Goal: Check status: Check status

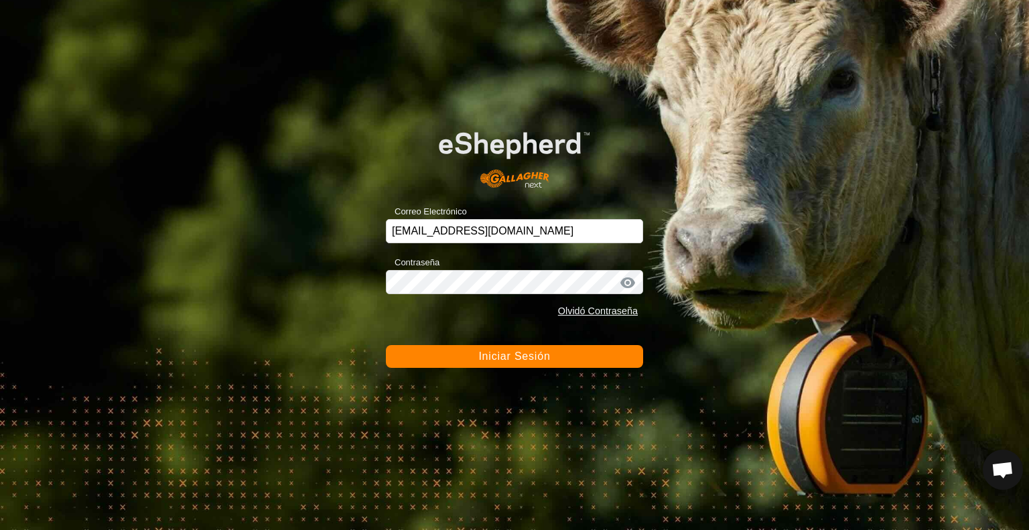
click at [500, 355] on span "Iniciar Sesión" at bounding box center [514, 355] width 72 height 11
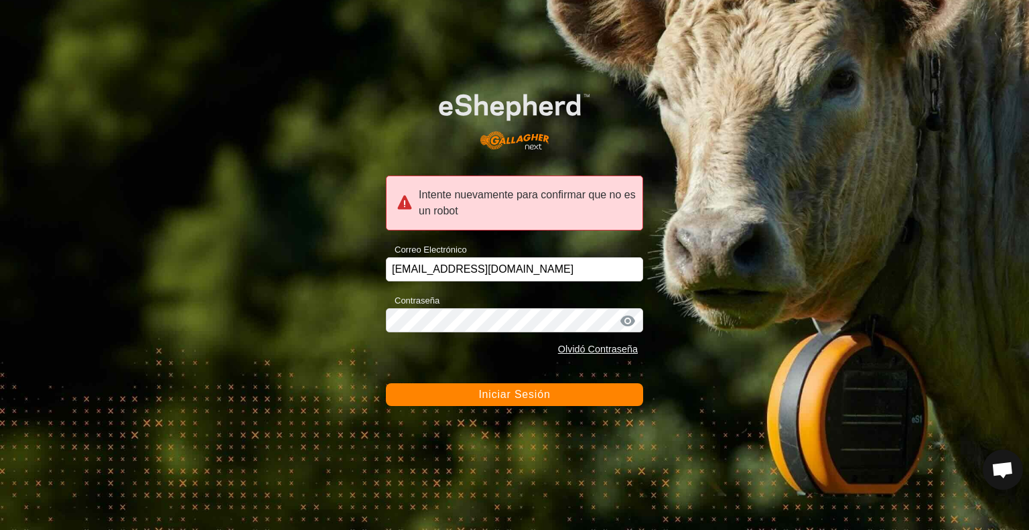
click at [495, 211] on div "Intente nuevamente para confirmar que no es un robot" at bounding box center [514, 202] width 257 height 55
click at [627, 319] on div at bounding box center [628, 320] width 20 height 13
click at [504, 396] on span "Iniciar Sesión" at bounding box center [514, 393] width 72 height 11
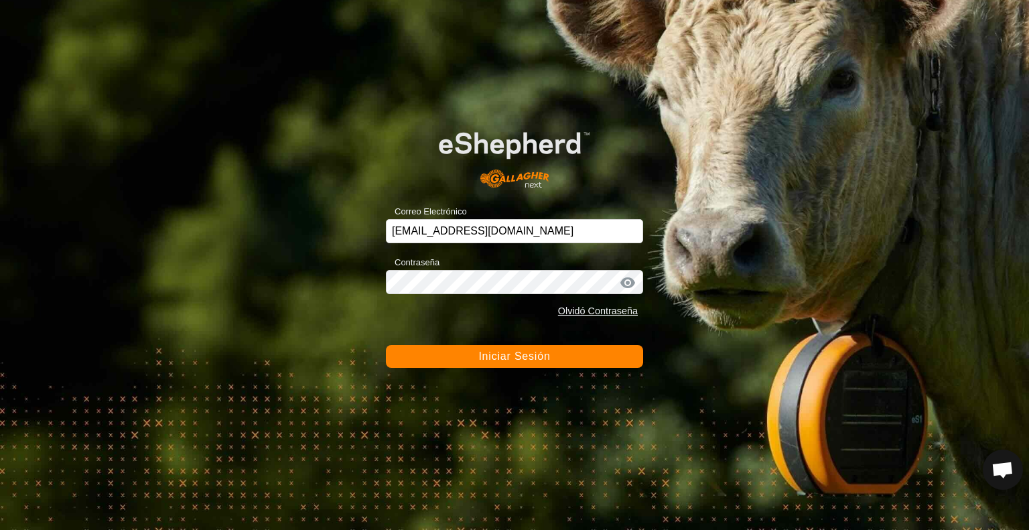
click at [508, 358] on span "Iniciar Sesión" at bounding box center [514, 355] width 72 height 11
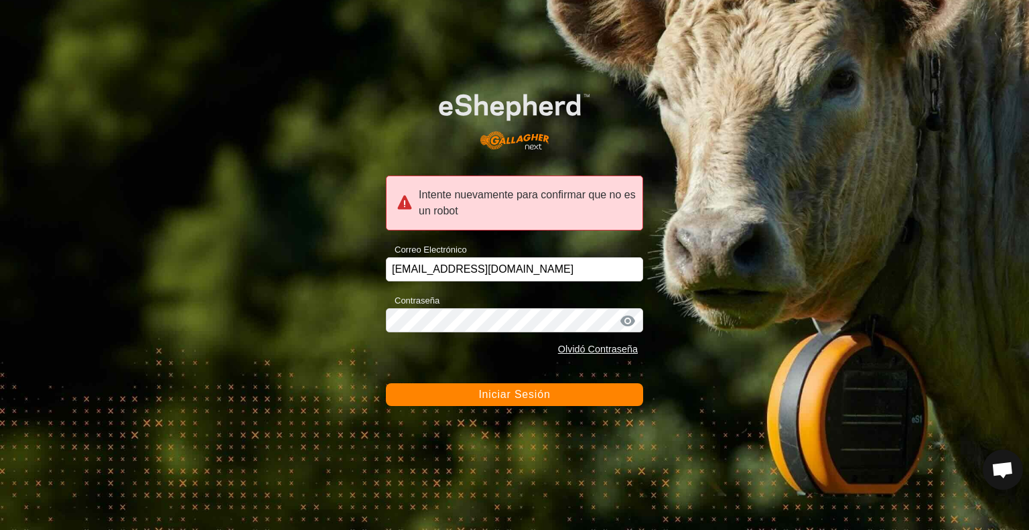
click at [632, 319] on div at bounding box center [628, 320] width 20 height 13
click at [632, 318] on div at bounding box center [628, 320] width 20 height 13
click at [522, 321] on div "Contraseña Olvidó Contraseña" at bounding box center [514, 327] width 257 height 70
click at [507, 392] on span "Iniciar Sesión" at bounding box center [514, 393] width 72 height 11
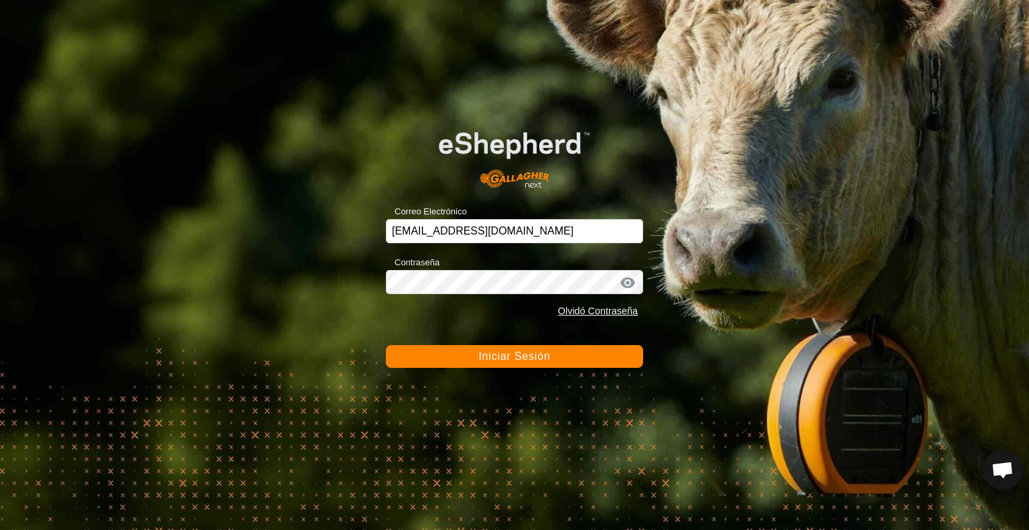
click at [517, 358] on span "Iniciar Sesión" at bounding box center [514, 355] width 72 height 11
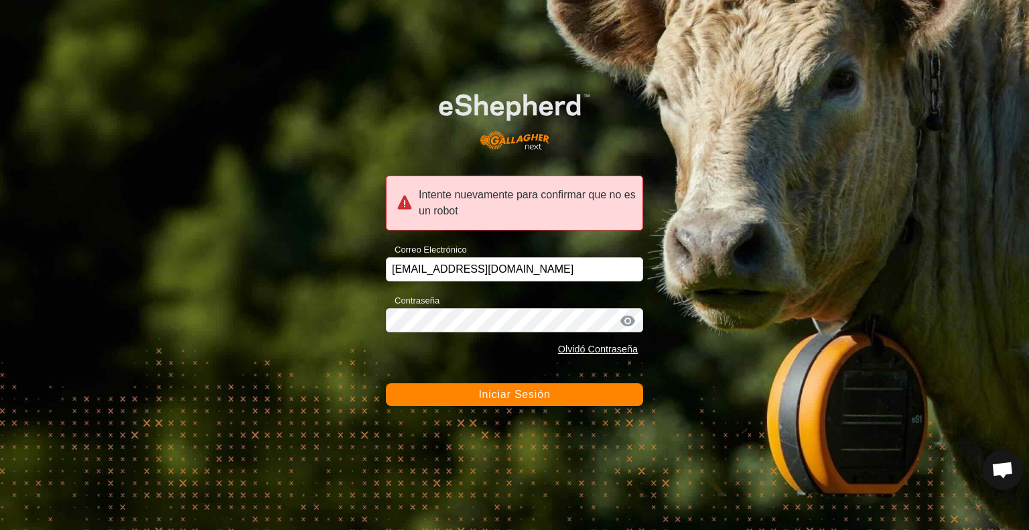
click at [433, 205] on div "Intente nuevamente para confirmar que no es un robot" at bounding box center [514, 202] width 257 height 55
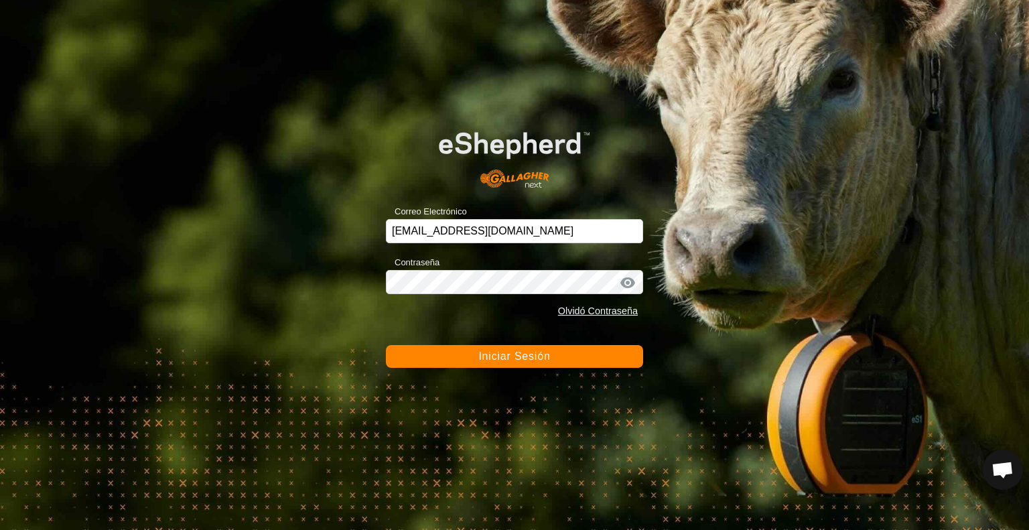
click at [490, 356] on span "Iniciar Sesión" at bounding box center [514, 355] width 72 height 11
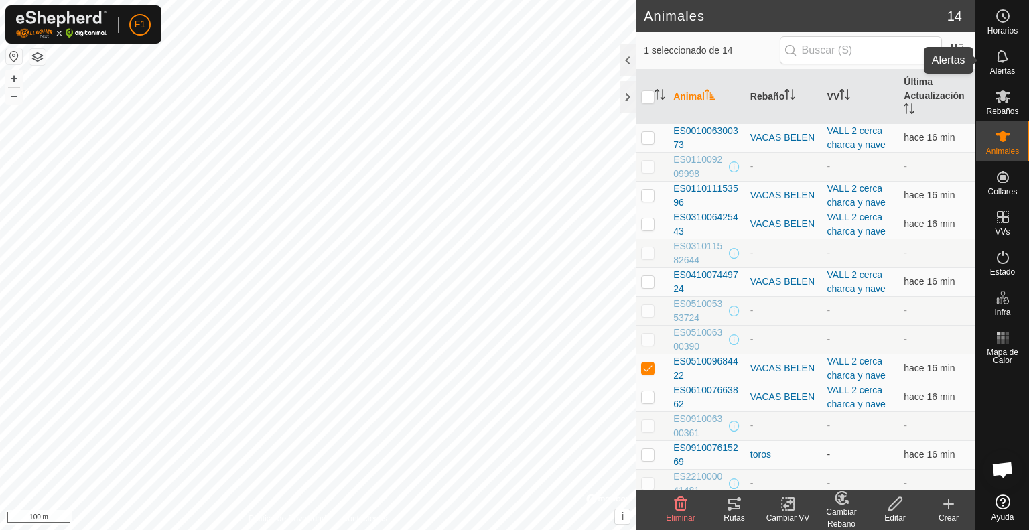
click at [1001, 62] on icon at bounding box center [1002, 56] width 11 height 13
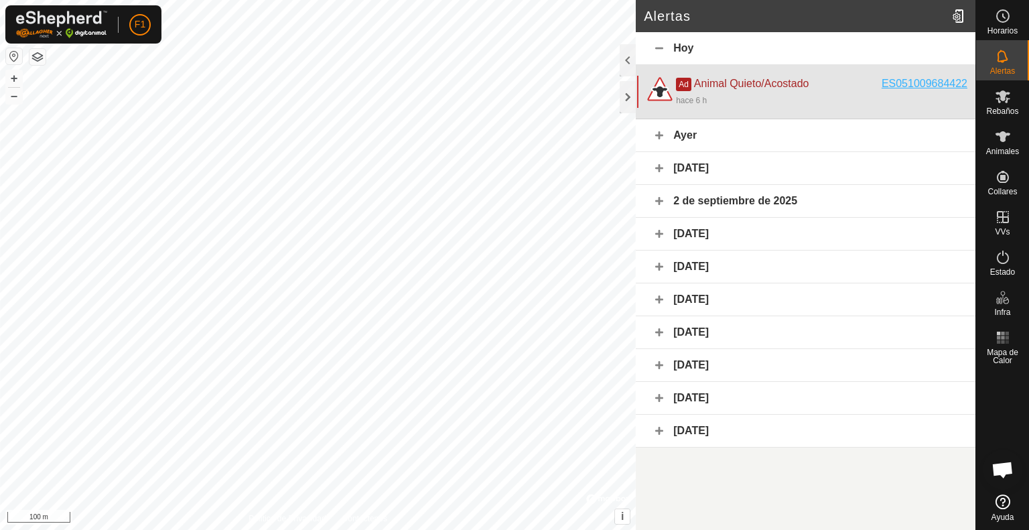
click at [899, 84] on div "ES051009684422" at bounding box center [924, 84] width 86 height 16
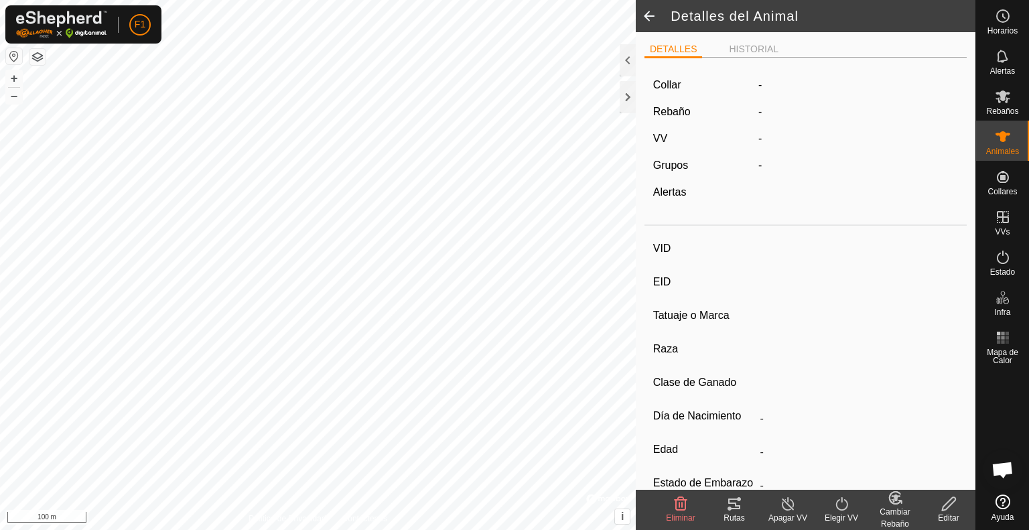
type input "ES051009684422"
type input "-"
type input "Cruzada"
type input "-"
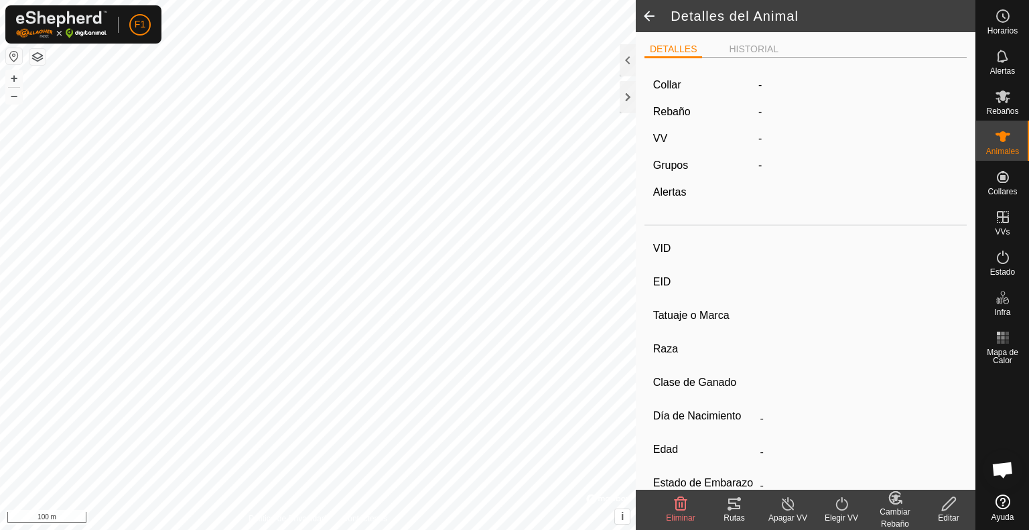
type input "04/2020"
type input "5 years 6 months"
type input "Preñada"
type input "550 kg"
type input "-"
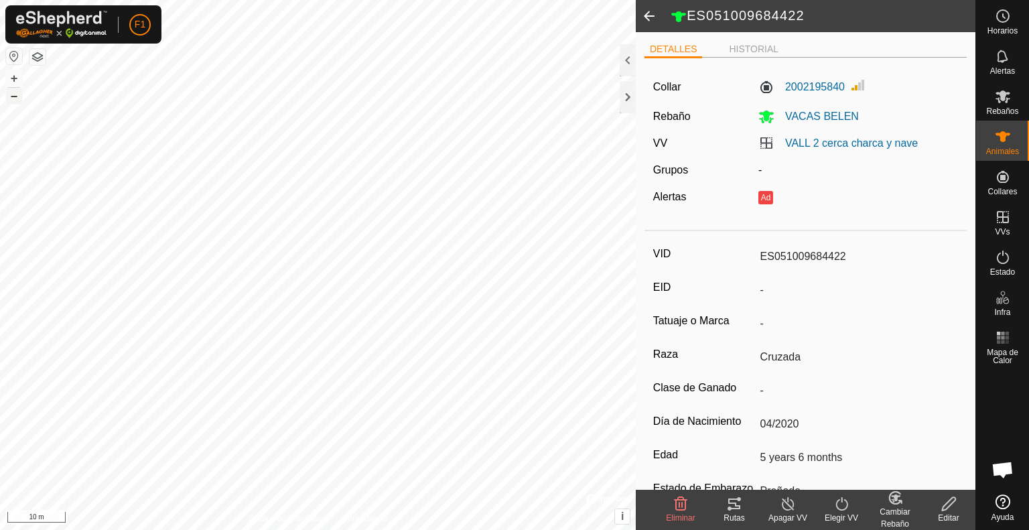
click at [17, 99] on button "–" at bounding box center [14, 96] width 16 height 16
click at [11, 94] on button "–" at bounding box center [14, 96] width 16 height 16
click at [1006, 66] on es-notification-svg-icon at bounding box center [1003, 56] width 24 height 21
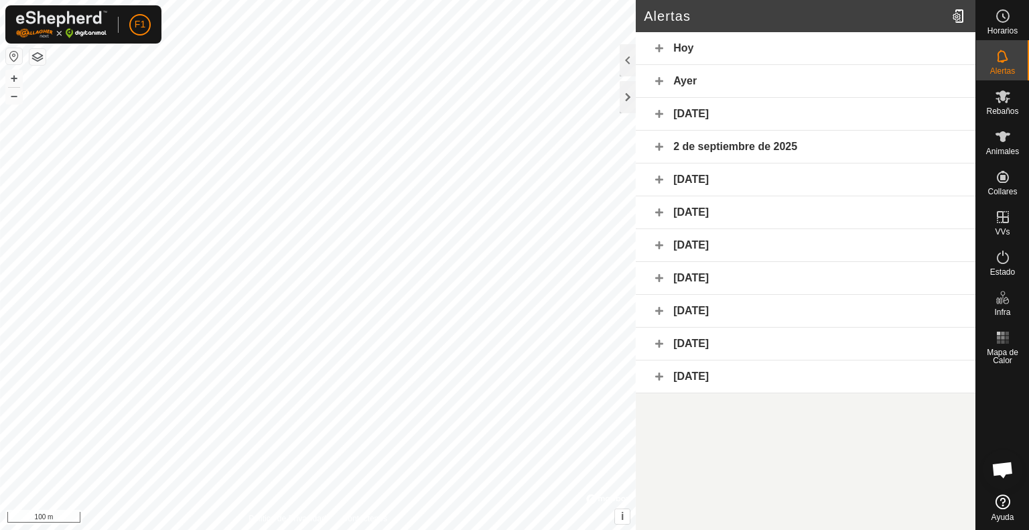
click at [731, 52] on div "Hoy" at bounding box center [806, 48] width 340 height 33
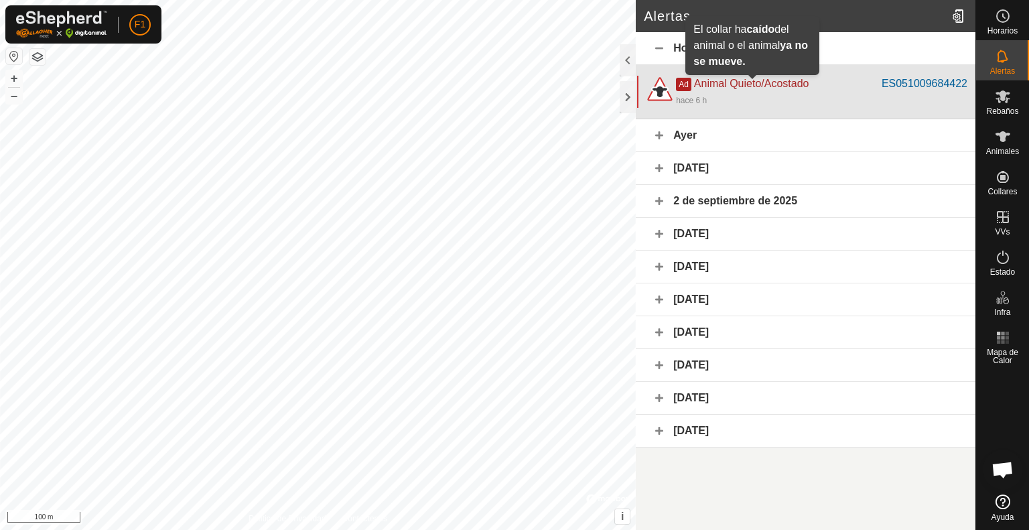
click at [715, 82] on span "Animal Quieto/Acostado" at bounding box center [751, 83] width 115 height 11
